Goal: Share content

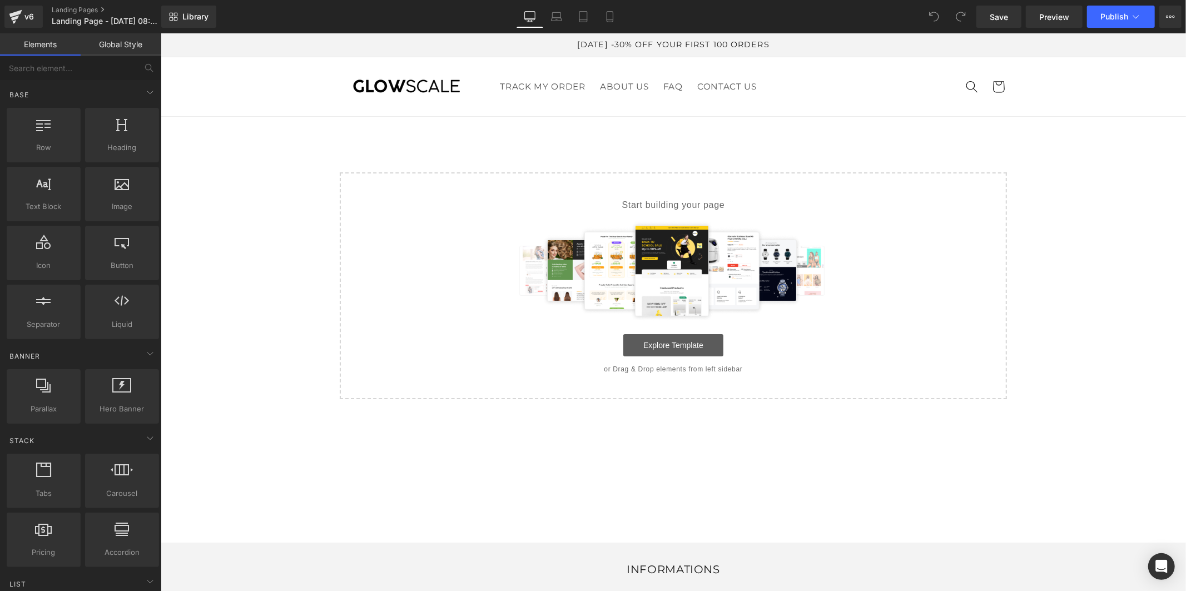
click at [707, 343] on link "Explore Template" at bounding box center [673, 345] width 100 height 22
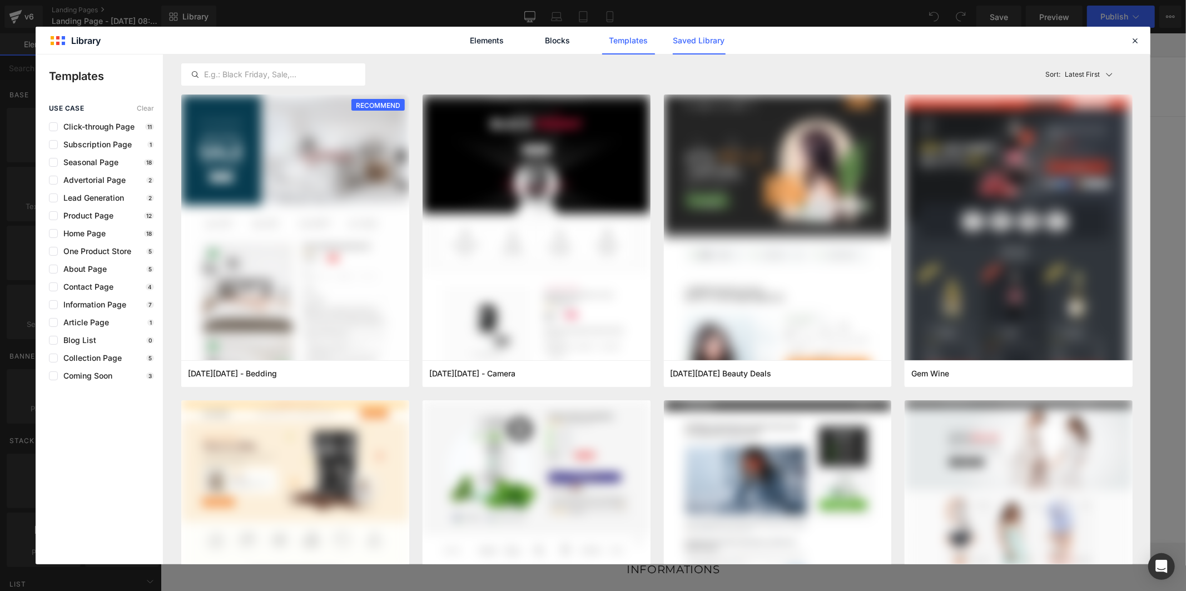
click at [692, 36] on link "Saved Library" at bounding box center [699, 41] width 53 height 28
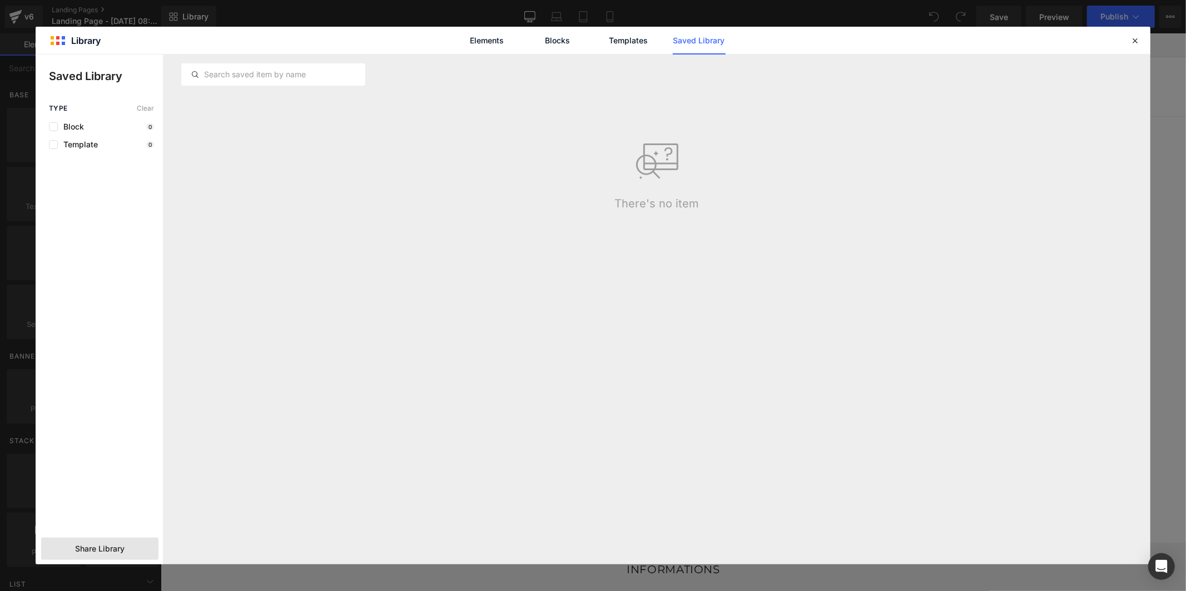
click at [130, 557] on div "Share Library" at bounding box center [99, 549] width 117 height 22
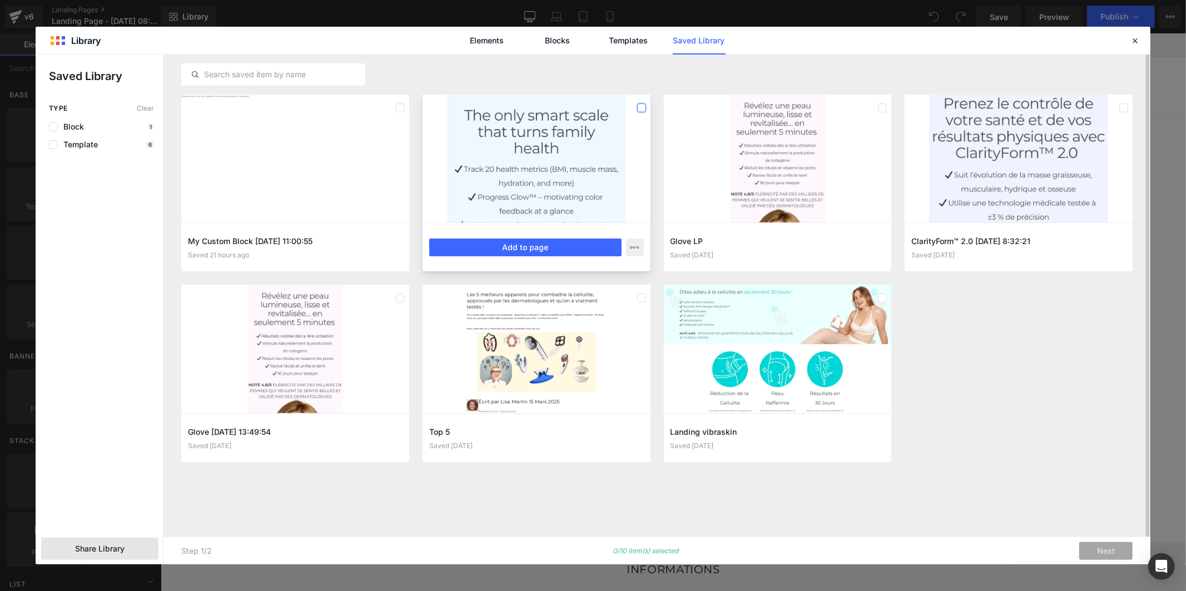
click at [638, 108] on label at bounding box center [641, 107] width 9 height 9
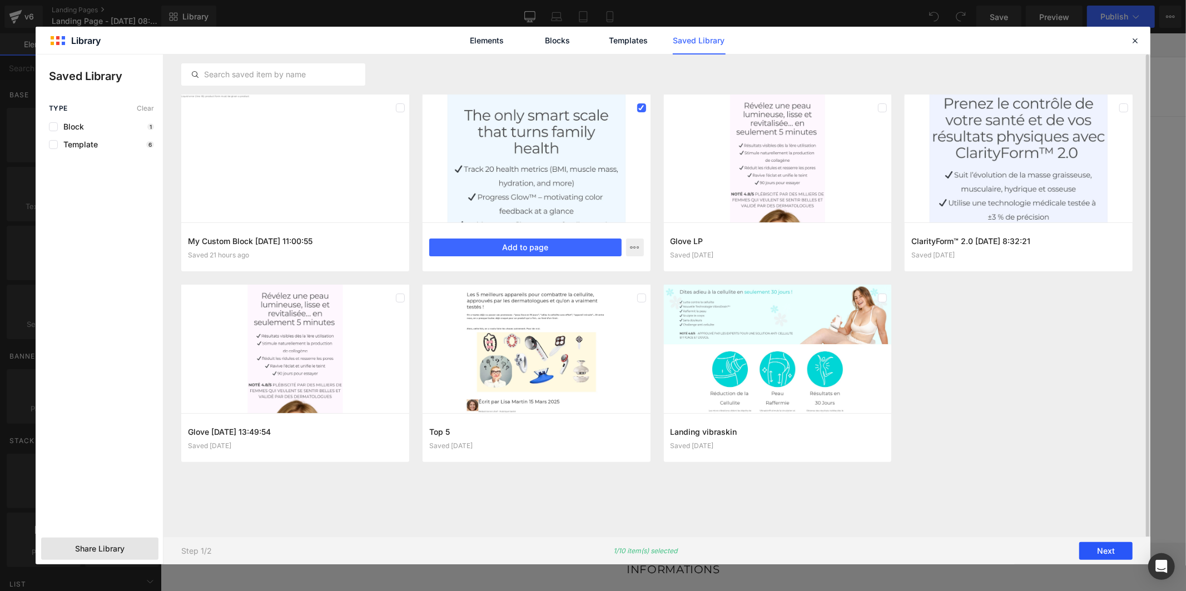
click at [1091, 552] on button "Next" at bounding box center [1106, 551] width 53 height 18
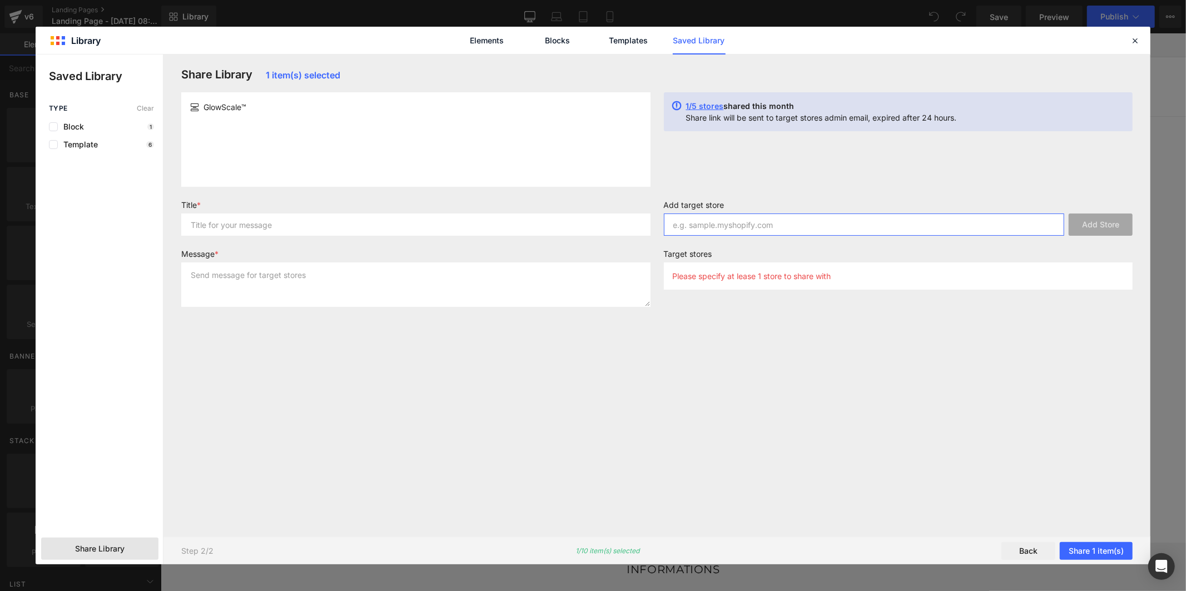
click at [713, 229] on input "text" at bounding box center [864, 225] width 401 height 22
paste input "a0a05p-9k"
type input "a0a05p-9k"
click at [1088, 225] on button "Add Store" at bounding box center [1101, 225] width 64 height 22
click at [578, 229] on input "text" at bounding box center [415, 225] width 469 height 22
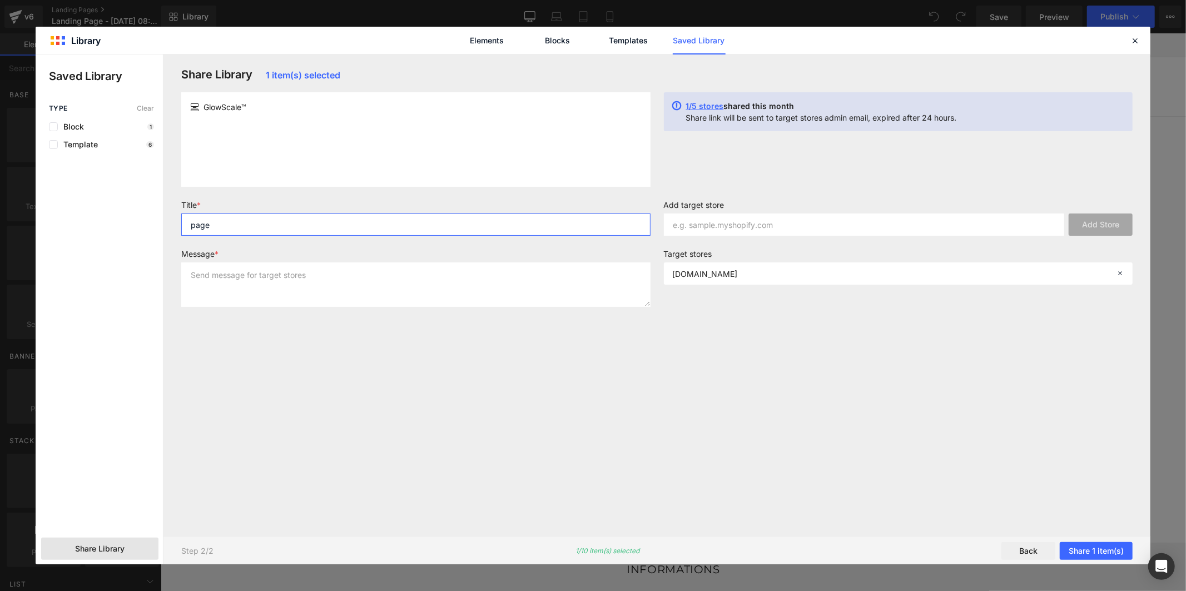
type input "page"
click at [576, 279] on textarea at bounding box center [415, 285] width 469 height 44
type textarea "page"
click at [1072, 552] on button "Share 1 item(s)" at bounding box center [1096, 551] width 73 height 18
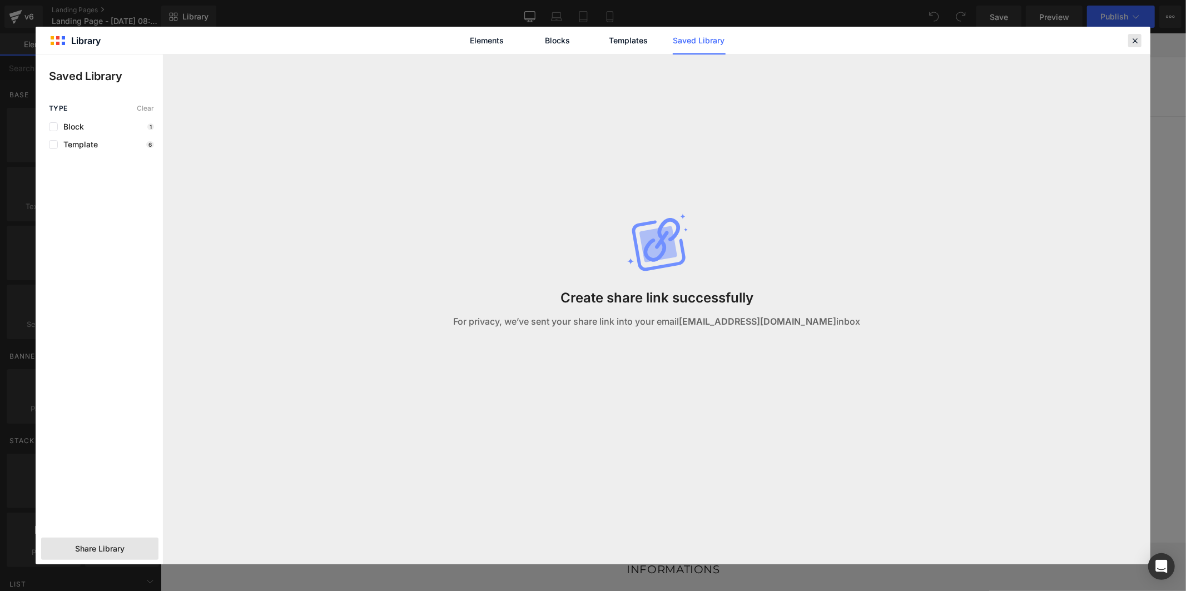
click at [1139, 39] on icon at bounding box center [1135, 41] width 10 height 10
